Goal: Task Accomplishment & Management: Use online tool/utility

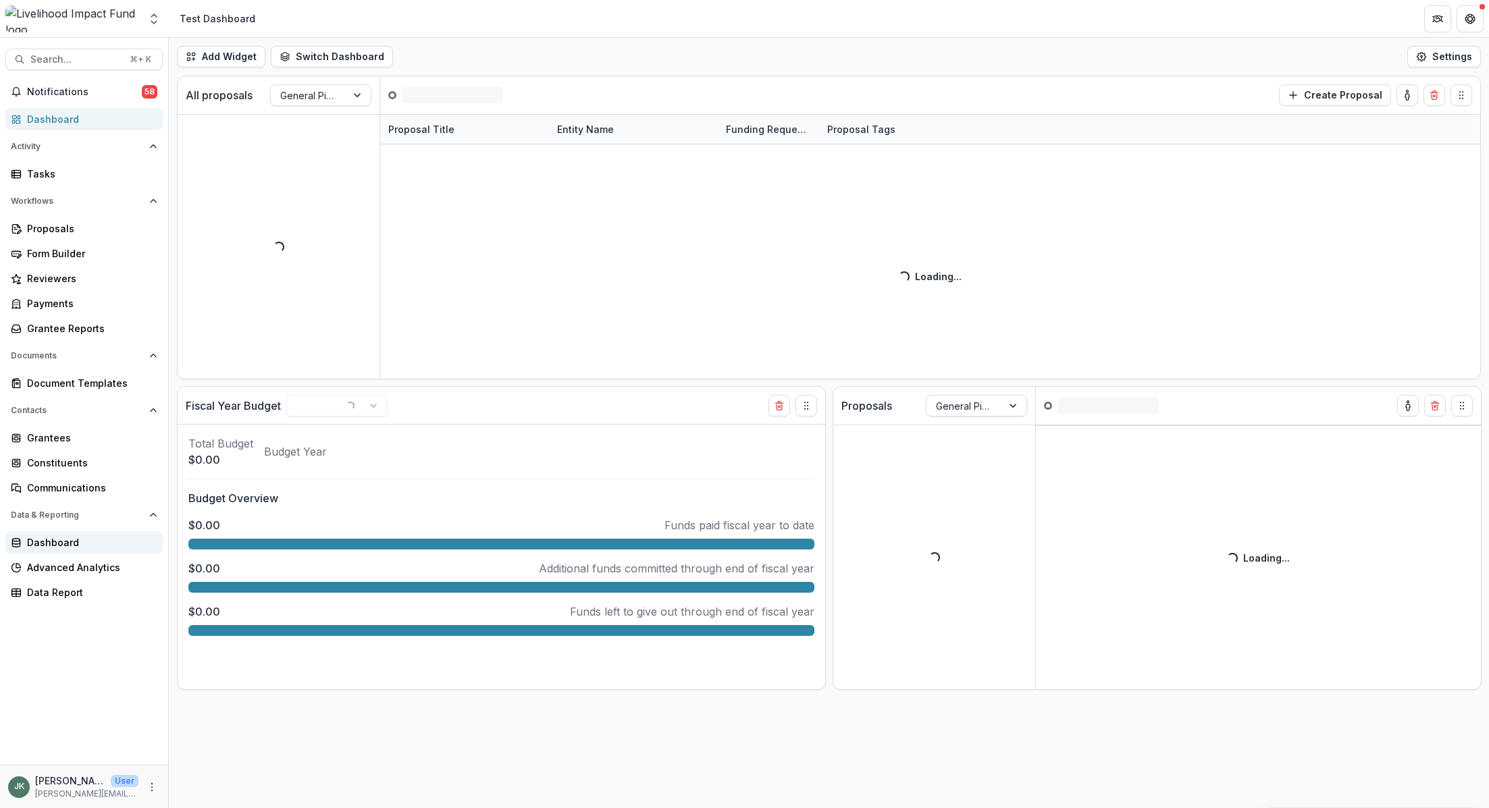
click at [30, 536] on div "Dashboard" at bounding box center [89, 543] width 125 height 14
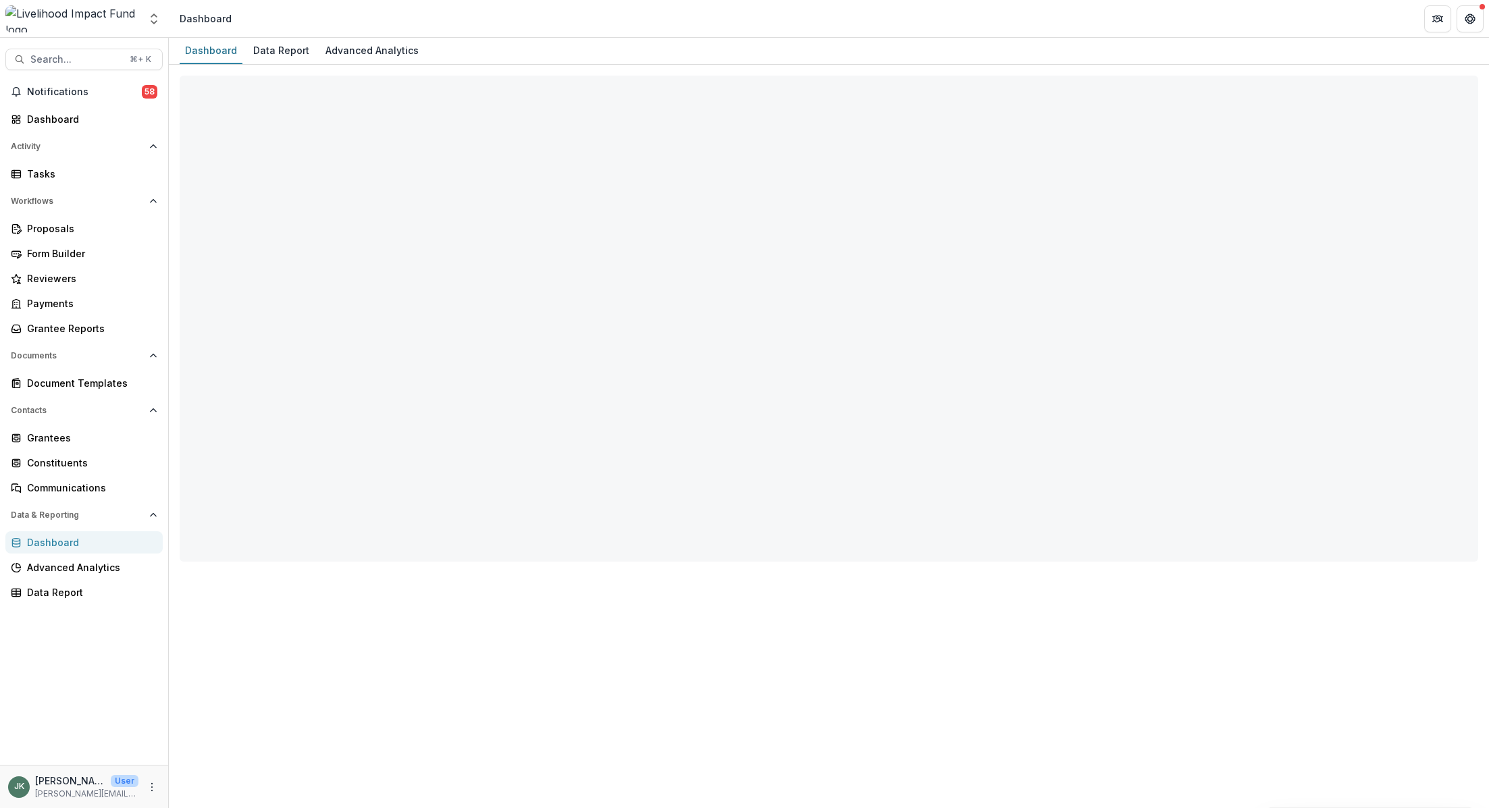
select select "**********"
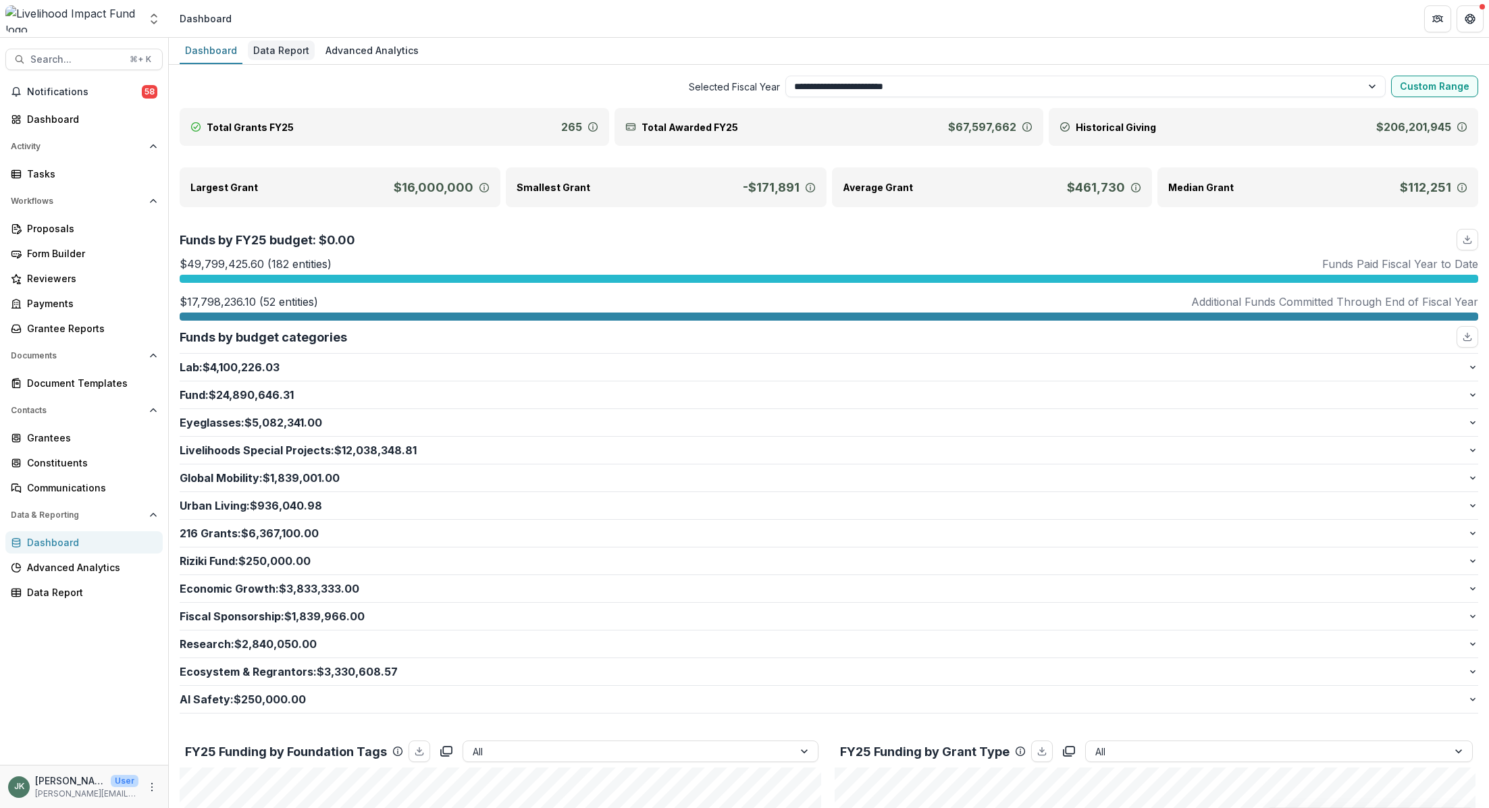
click at [280, 45] on div "Data Report" at bounding box center [281, 51] width 67 height 20
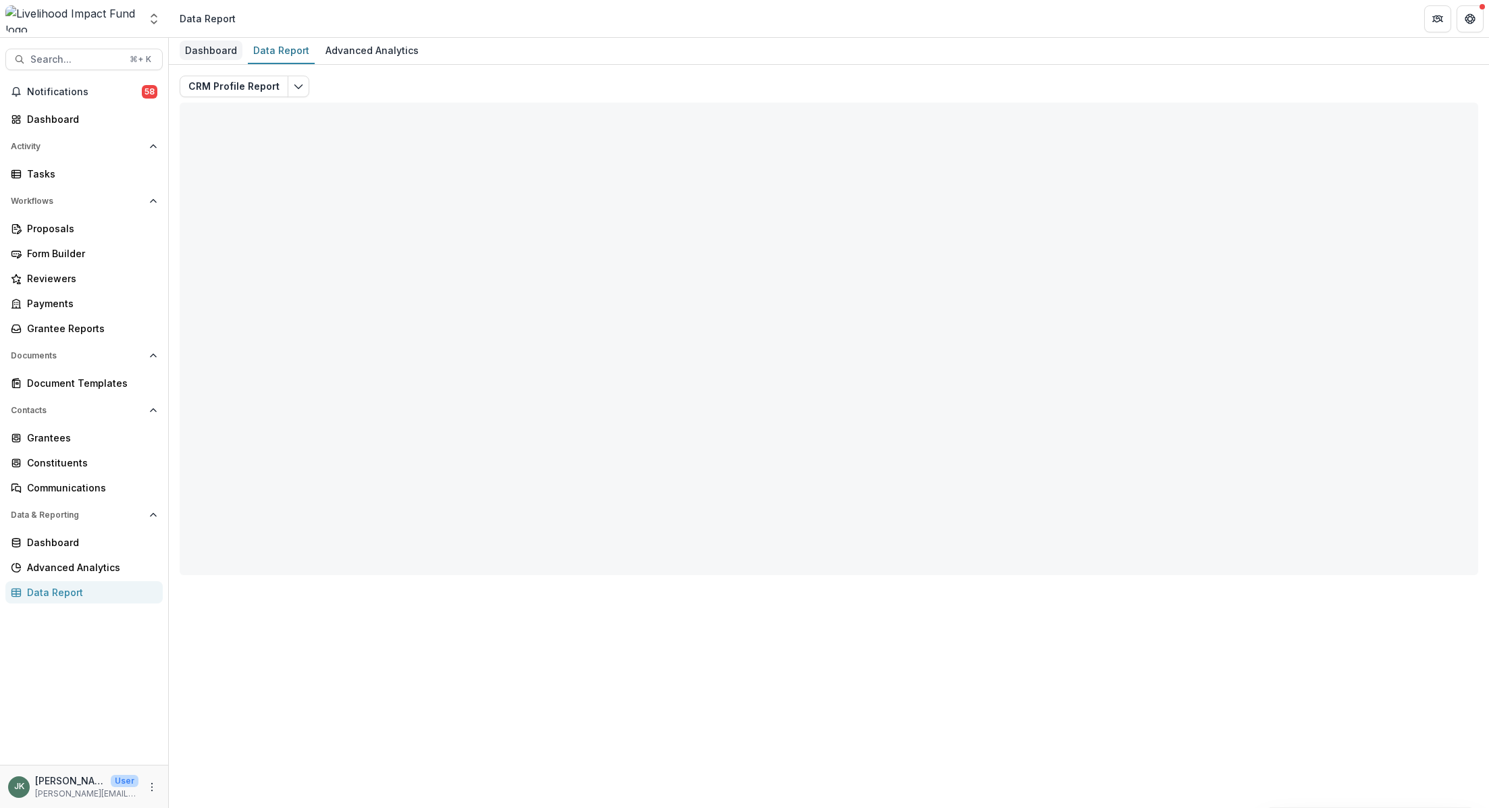
click at [192, 55] on div "Dashboard" at bounding box center [211, 51] width 63 height 20
select select "**********"
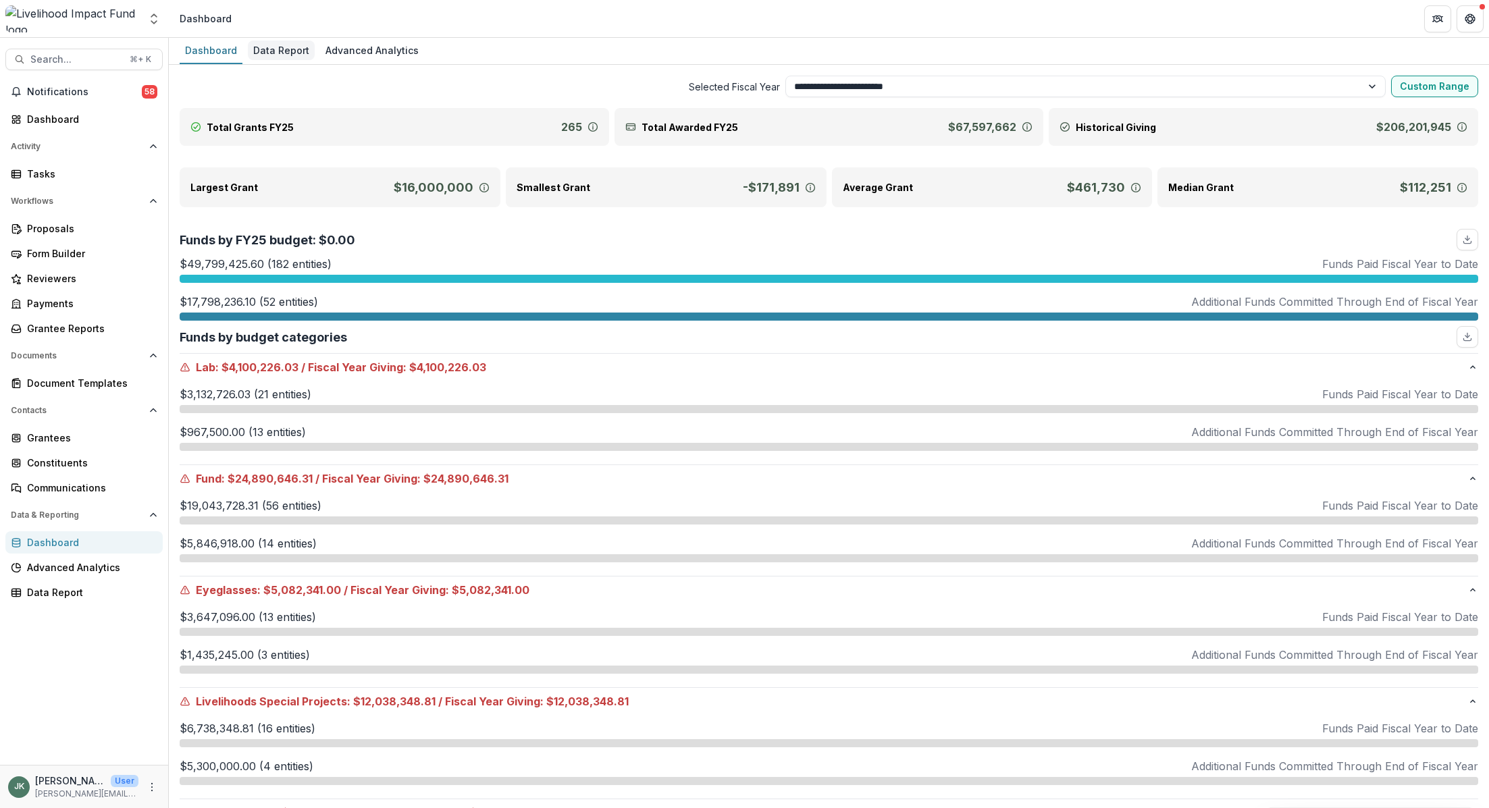
click at [266, 47] on div "Data Report" at bounding box center [281, 51] width 67 height 20
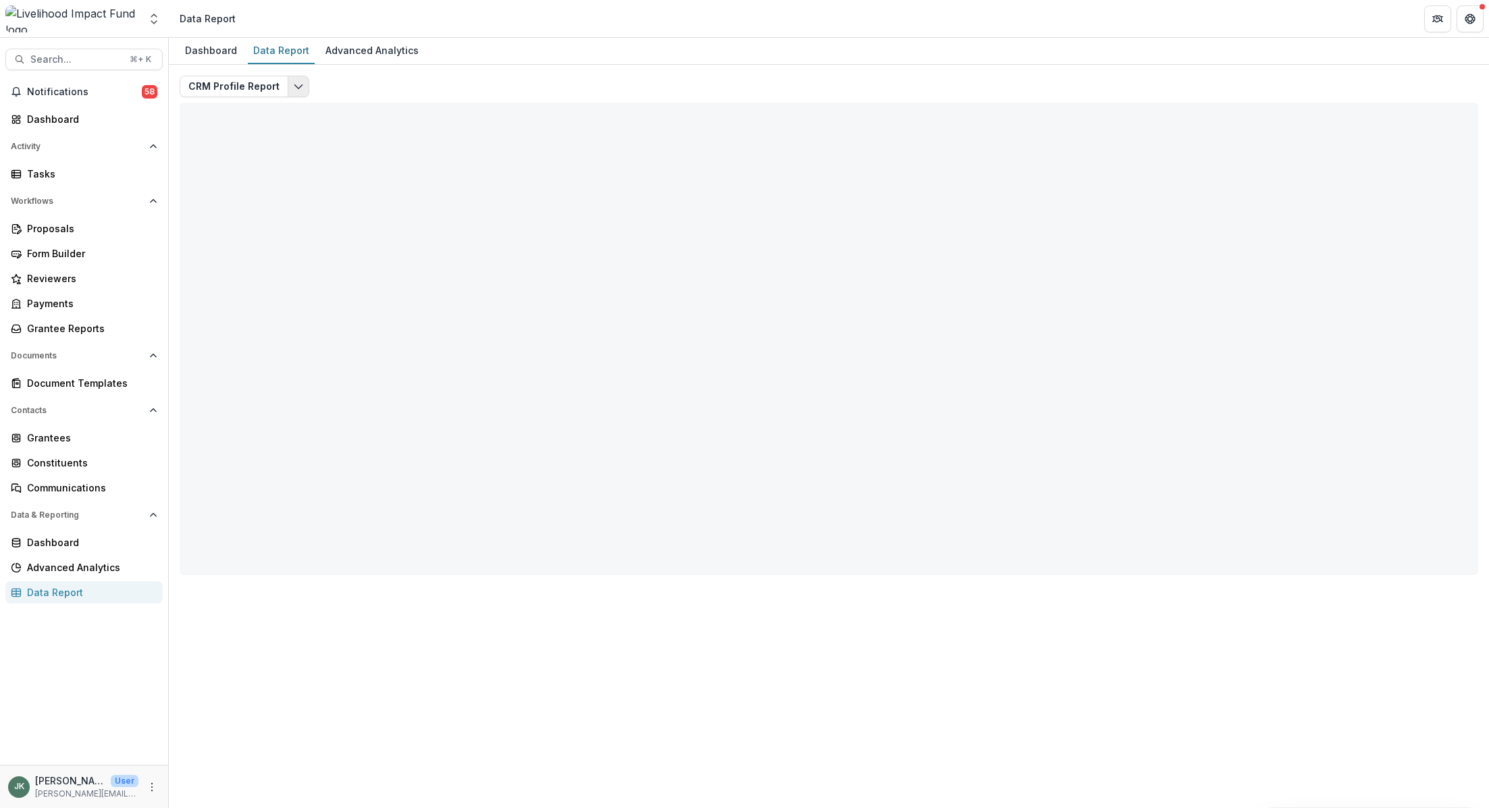
click at [294, 88] on icon "Edit selected report" at bounding box center [298, 86] width 11 height 11
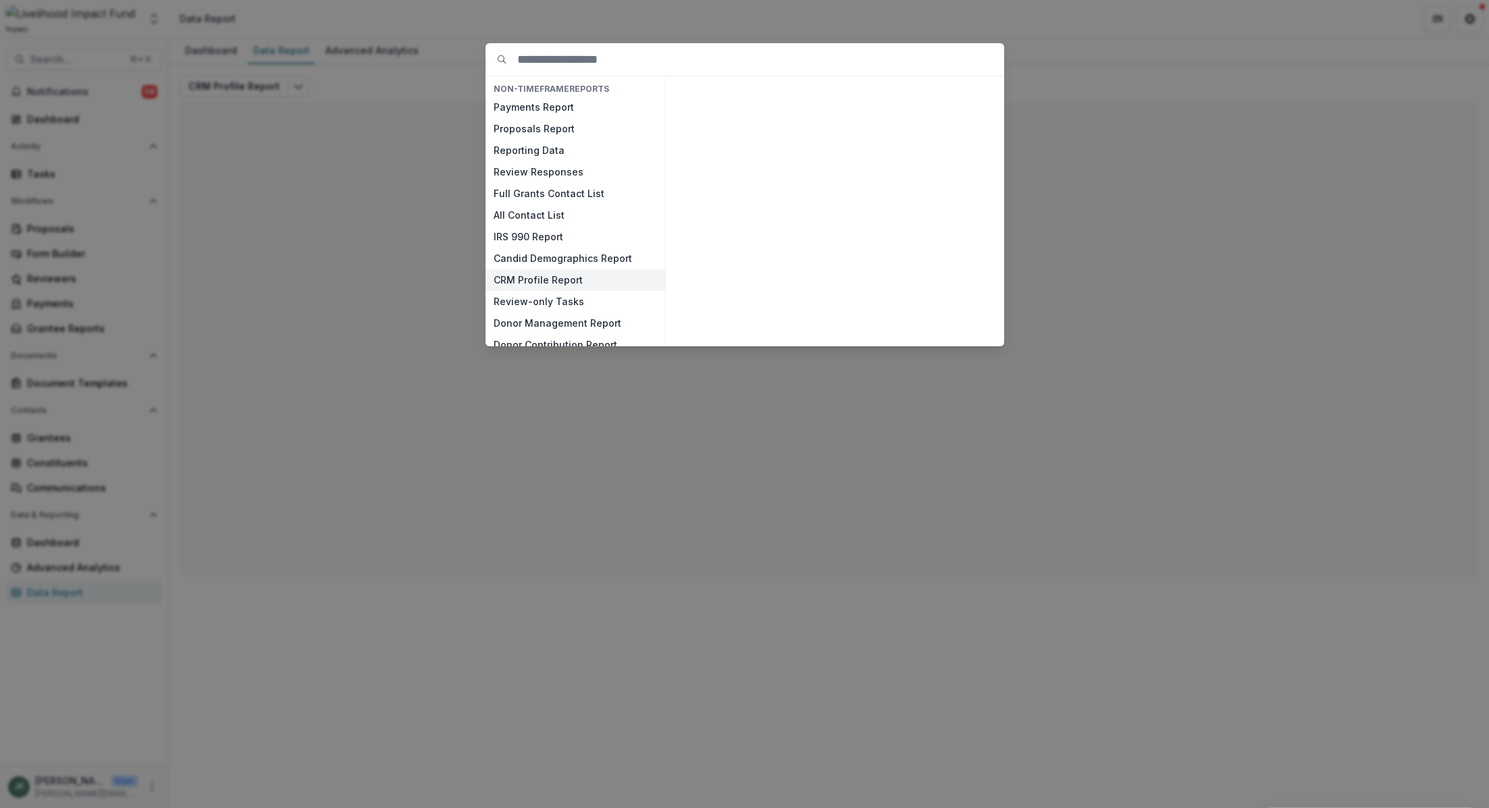
click at [582, 278] on button "CRM Profile Report" at bounding box center [576, 280] width 180 height 22
click at [972, 329] on button "View" at bounding box center [971, 330] width 56 height 22
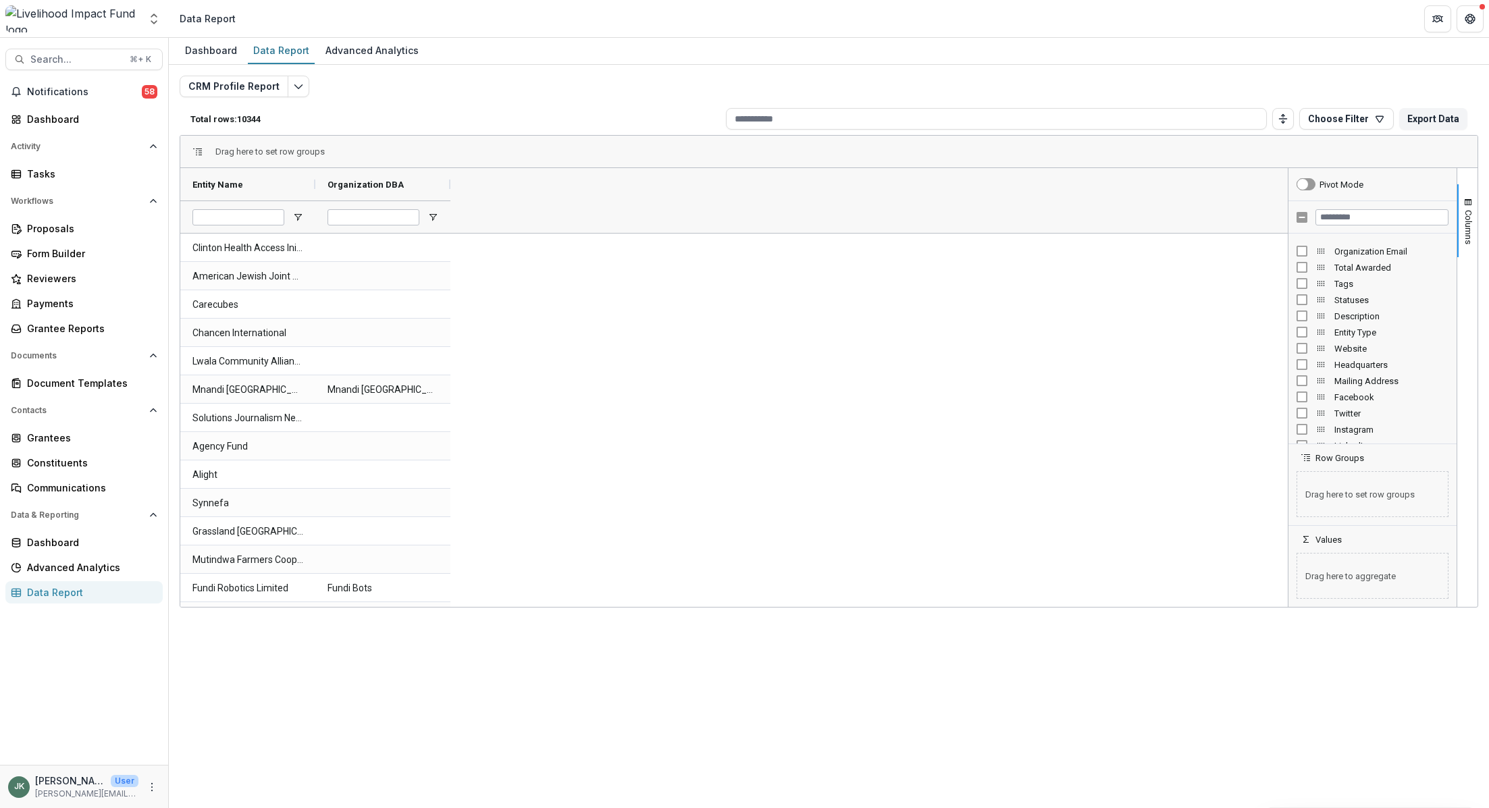
scroll to position [316, 0]
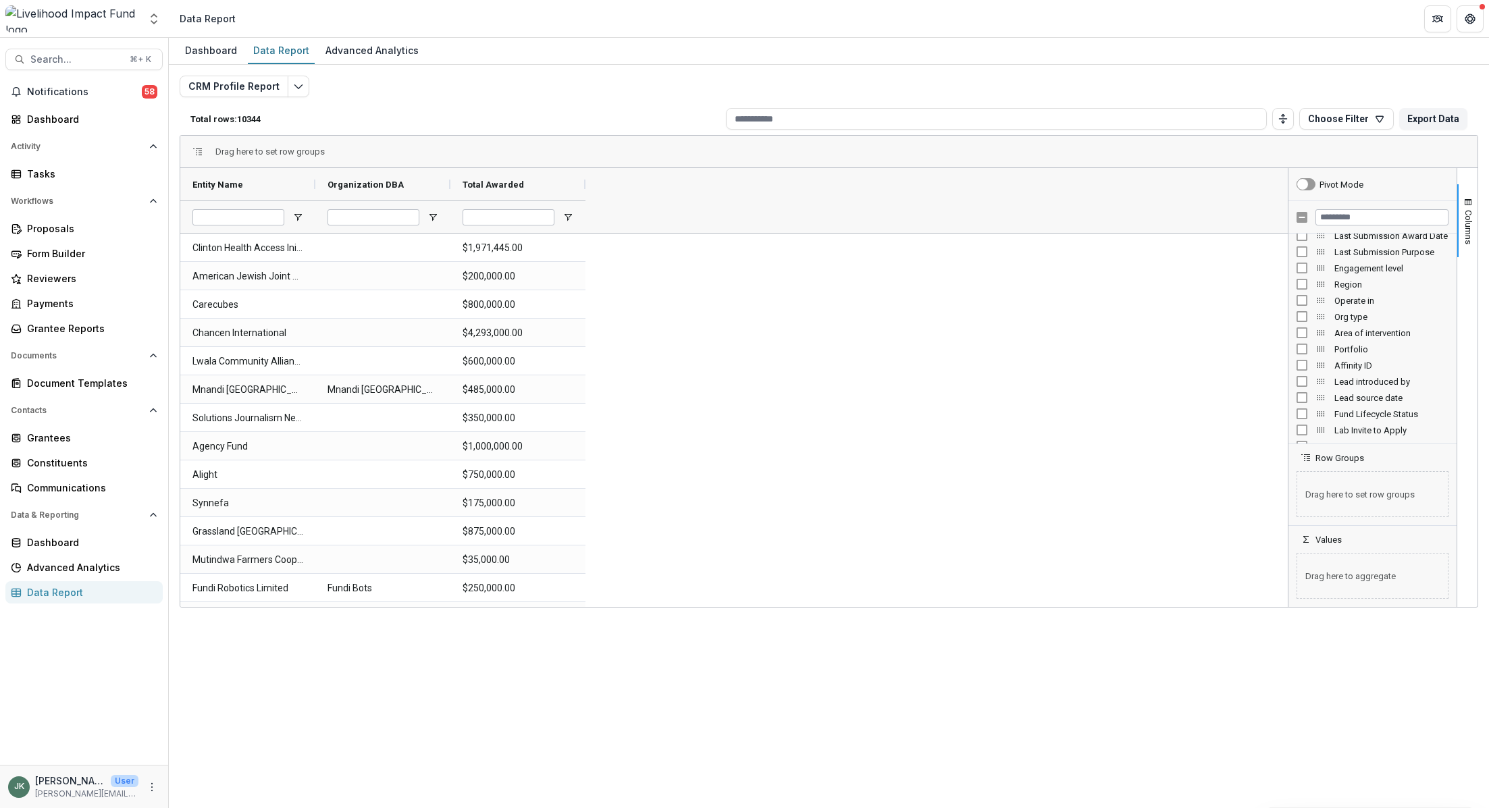
click at [1301, 309] on div "Org type" at bounding box center [1373, 317] width 152 height 16
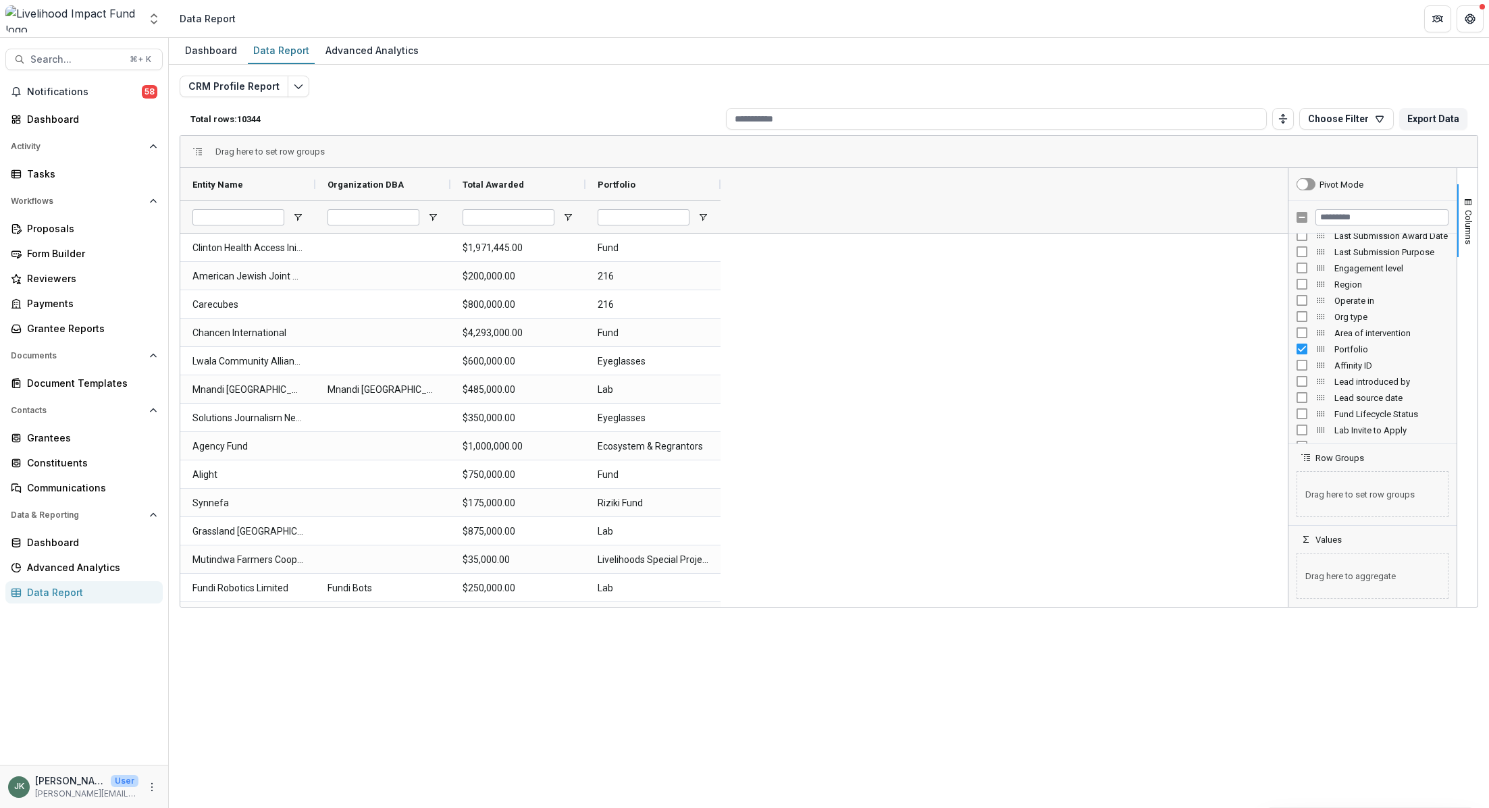
click at [1299, 309] on div "Org type" at bounding box center [1373, 317] width 152 height 16
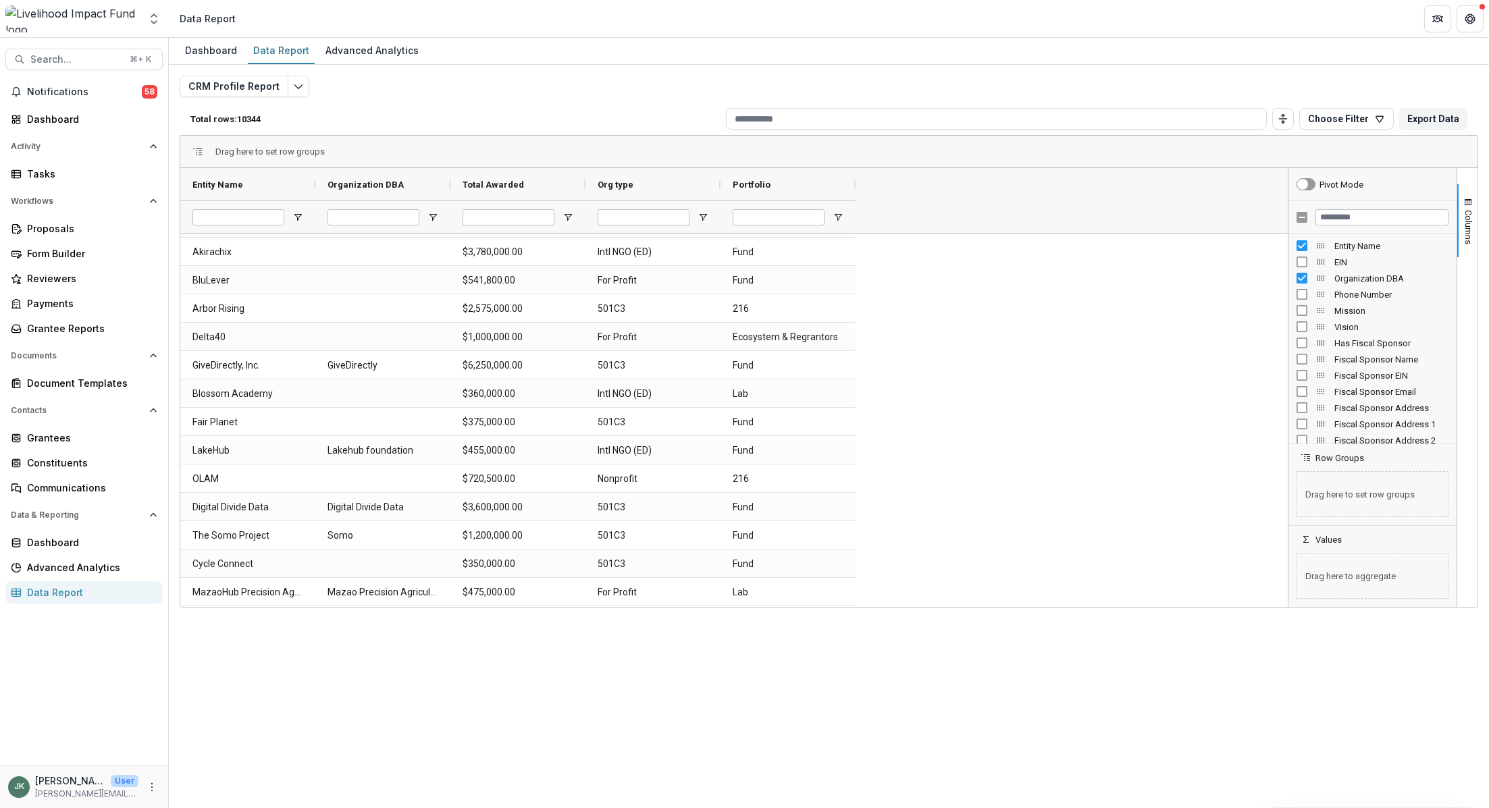
scroll to position [511, 0]
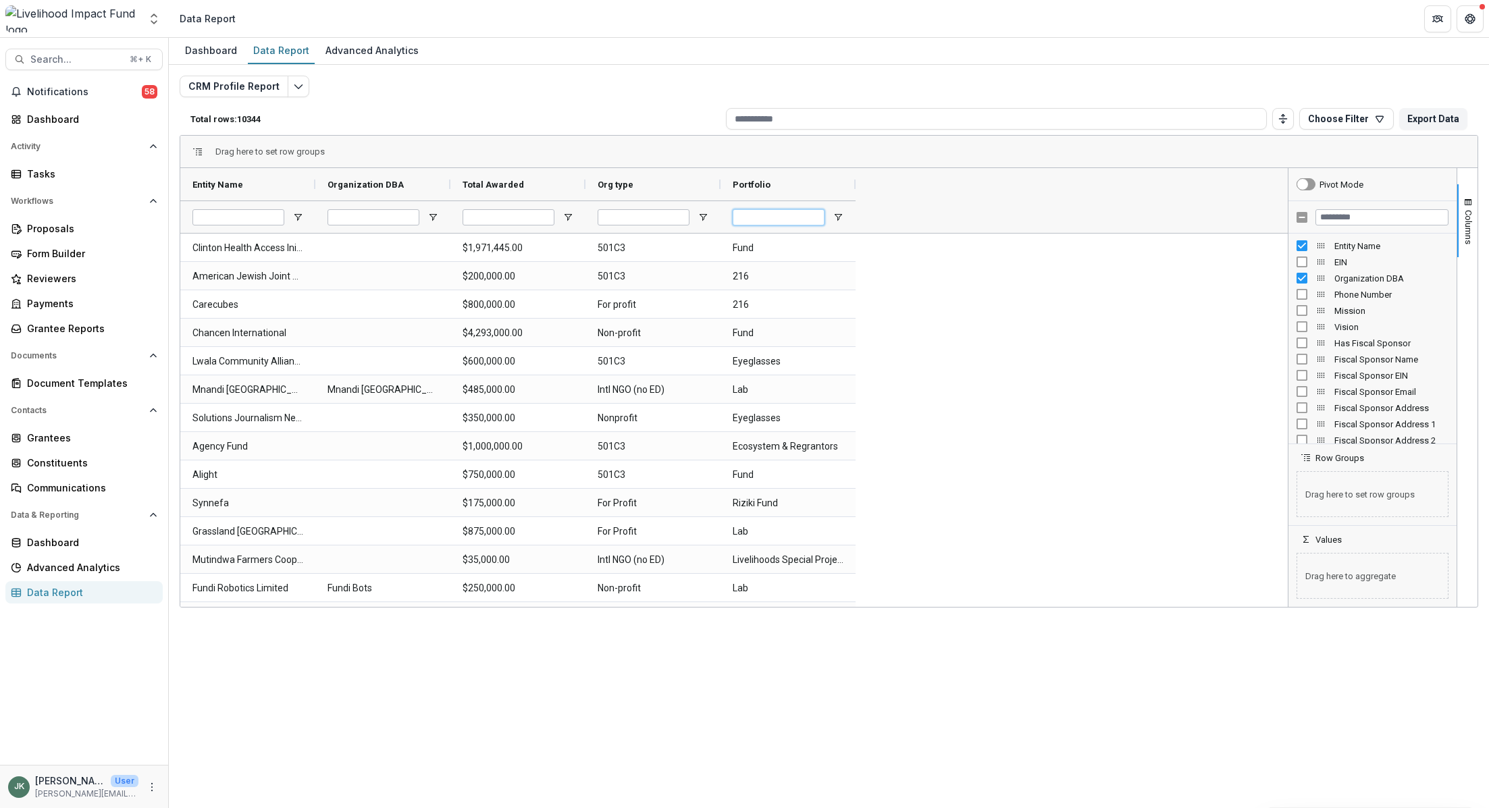
click at [793, 215] on input "Portfolio Filter Input" at bounding box center [779, 217] width 92 height 16
type input "*"
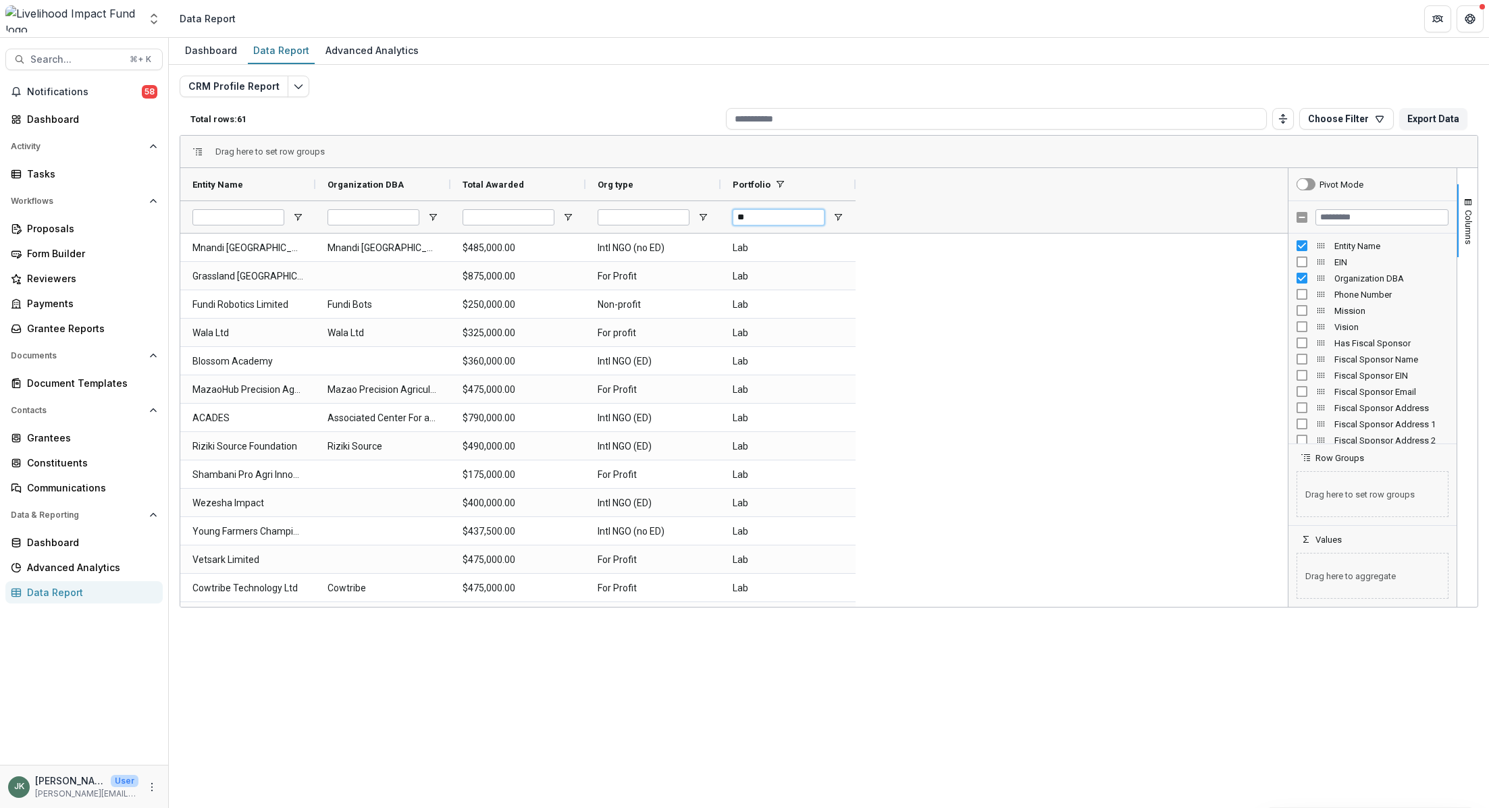
type input "*"
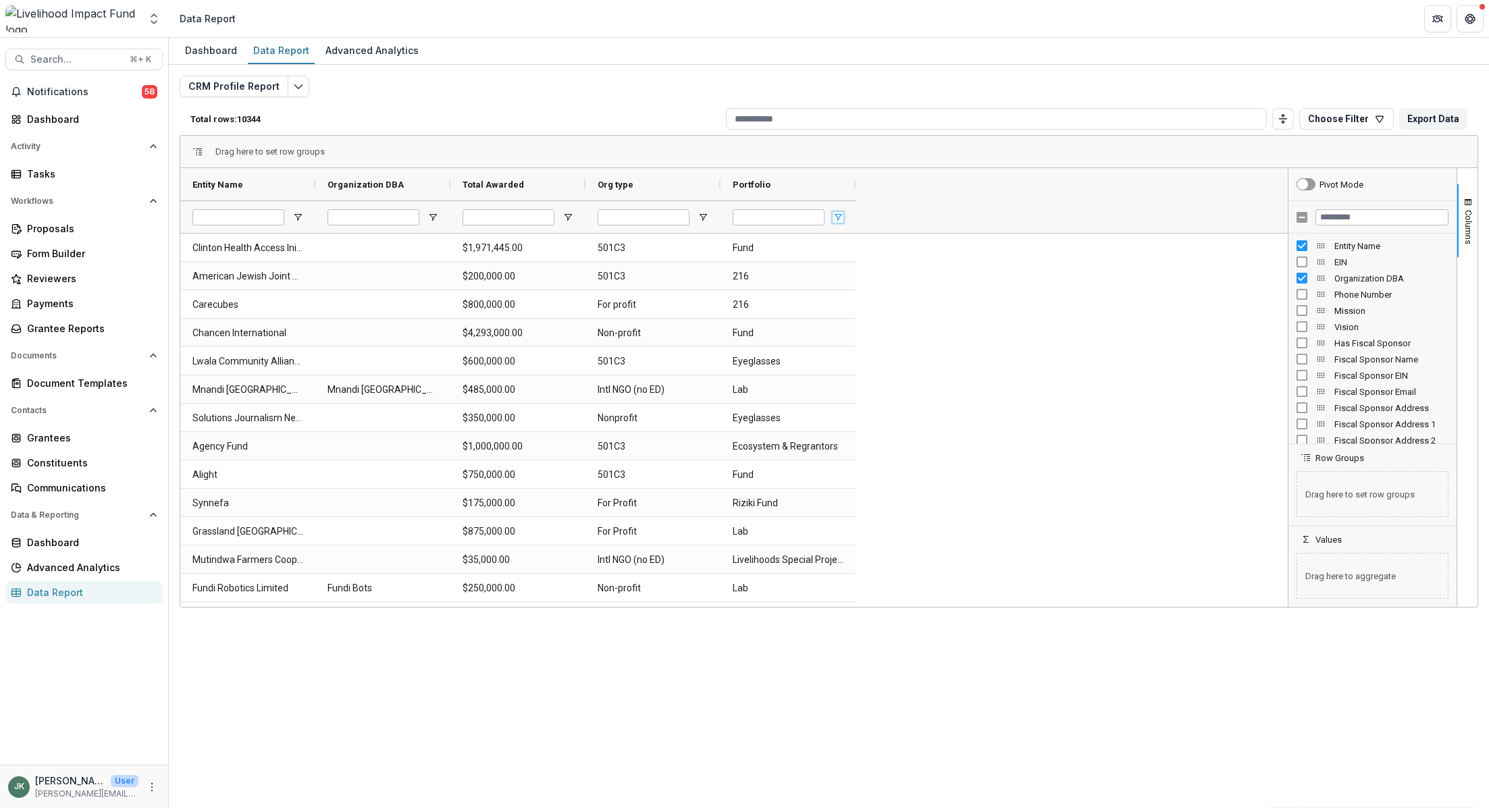
click at [834, 221] on span "Open Filter Menu" at bounding box center [838, 217] width 11 height 11
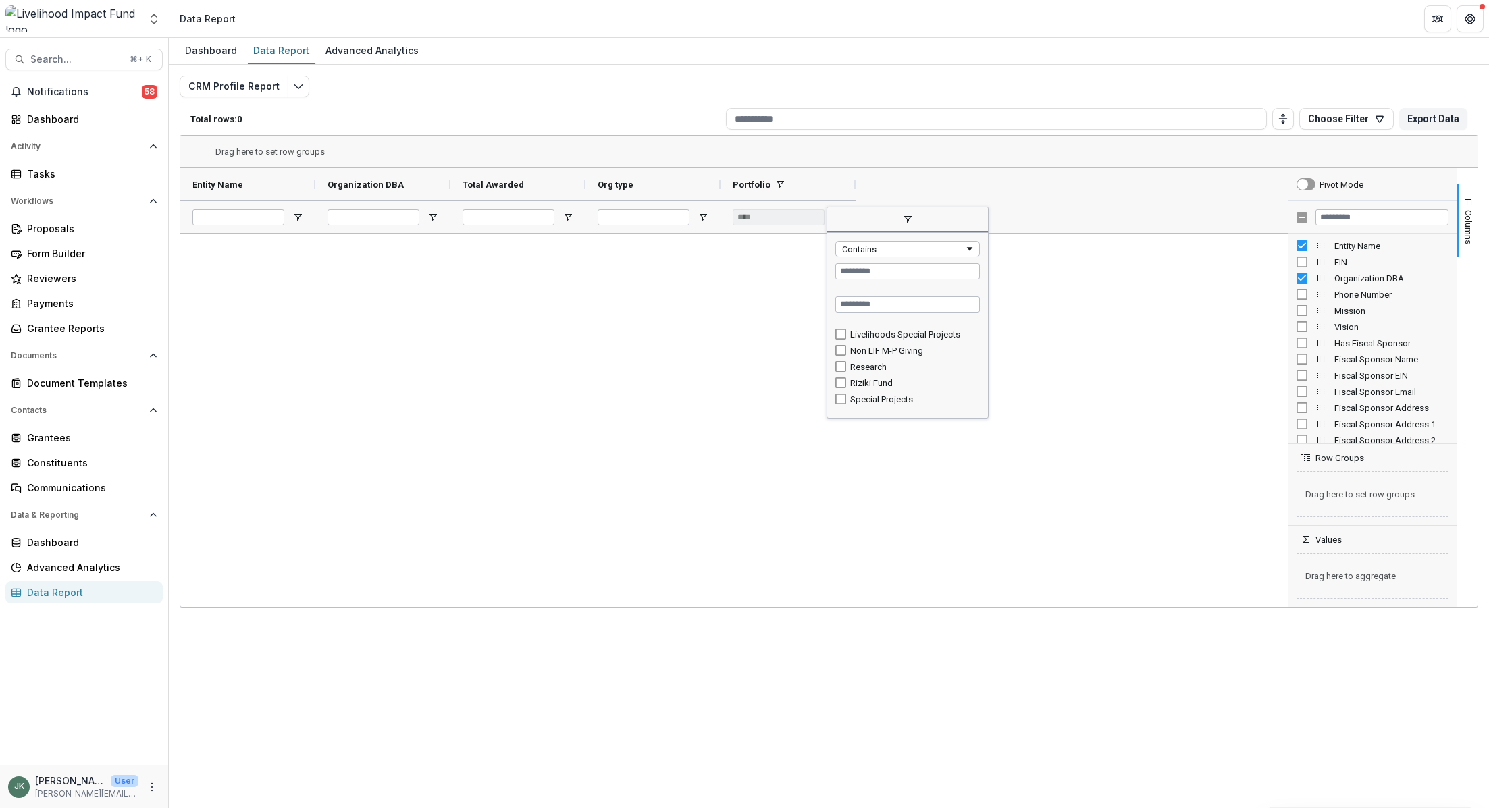
scroll to position [146, 0]
type input "*******"
